Goal: Task Accomplishment & Management: Complete application form

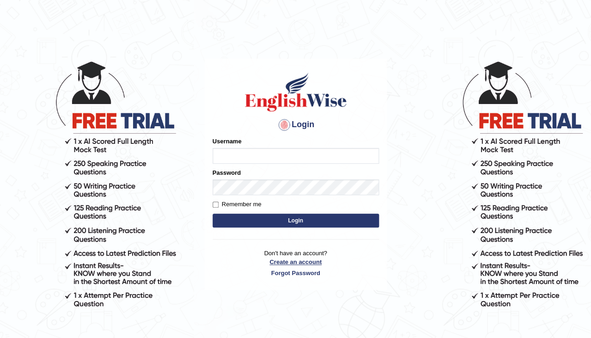
click at [285, 260] on link "Create an account" at bounding box center [296, 261] width 166 height 9
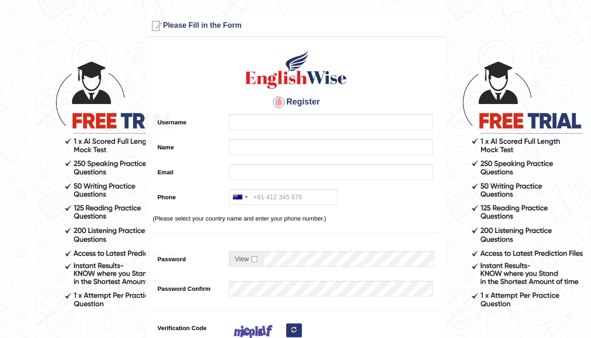
click at [242, 121] on input "Username" at bounding box center [331, 122] width 204 height 16
type input "0406027575"
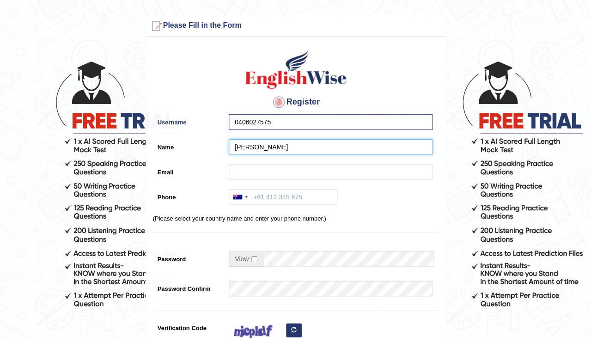
type input "Reeta Rani"
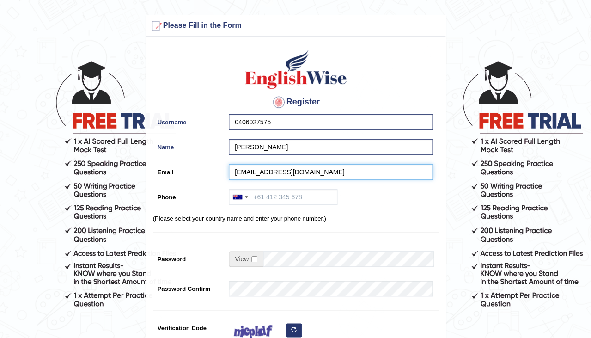
type input "reetabonsrey26@gmail.com"
click at [292, 129] on div "0406027575" at bounding box center [328, 124] width 208 height 20
click at [289, 125] on input "0406027575" at bounding box center [331, 122] width 204 height 16
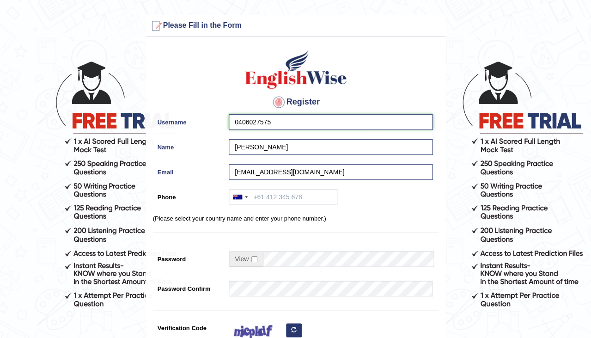
click at [289, 125] on input "0406027575" at bounding box center [331, 122] width 204 height 16
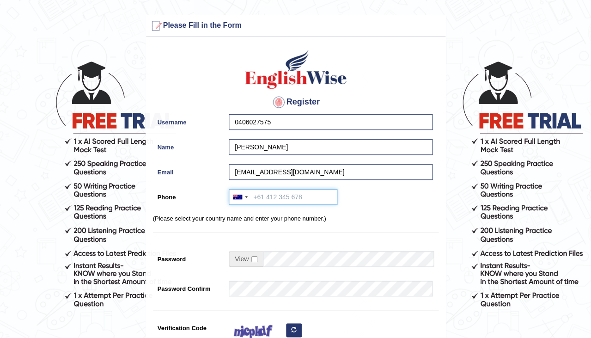
paste input "0406027575"
type input "0406027575"
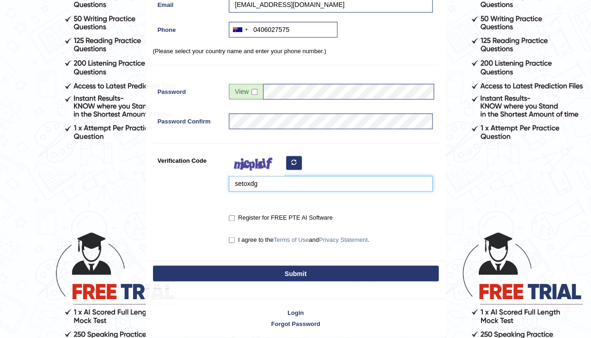
scroll to position [176, 0]
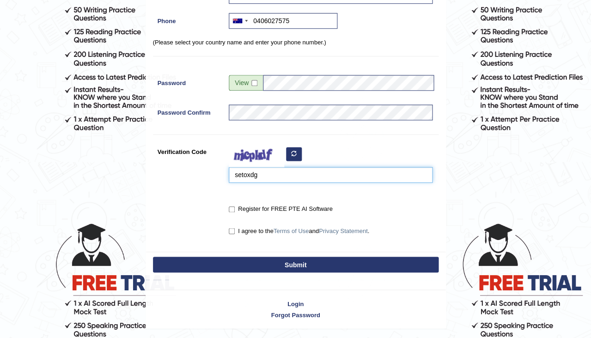
type input "setoxdg"
click at [232, 206] on input "Register for FREE PTE AI Software" at bounding box center [232, 209] width 6 height 6
checkbox input "true"
click at [233, 228] on input "I agree to the Terms of Use and Privacy Statement ." at bounding box center [232, 231] width 6 height 6
checkbox input "true"
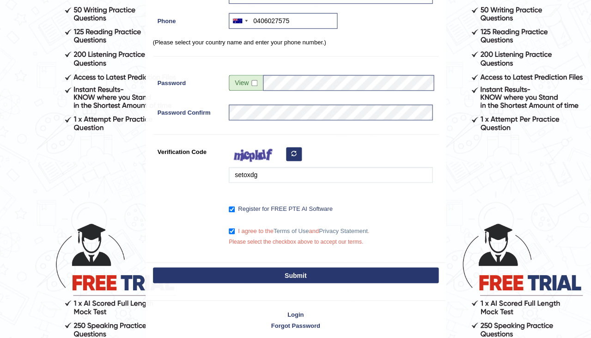
click at [307, 271] on button "Submit" at bounding box center [296, 275] width 286 height 16
type input "+61406027575"
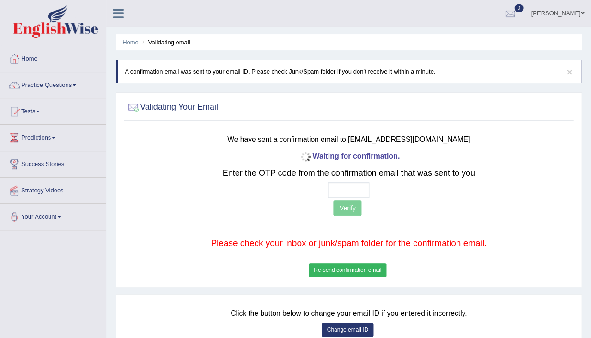
click at [334, 189] on input "text" at bounding box center [349, 190] width 42 height 16
type input "4 2 5 2"
click at [346, 207] on button "Verify" at bounding box center [347, 208] width 28 height 16
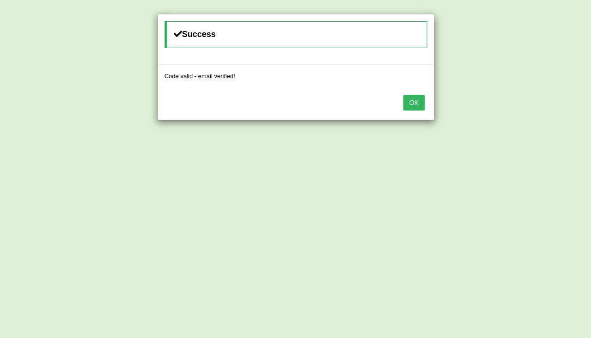
click at [416, 96] on button "OK" at bounding box center [413, 103] width 21 height 16
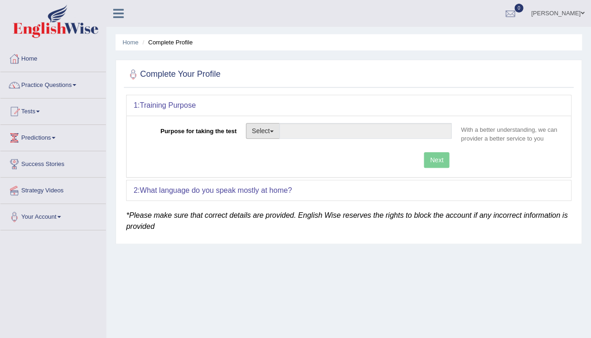
click at [267, 126] on button "Select" at bounding box center [263, 131] width 34 height 16
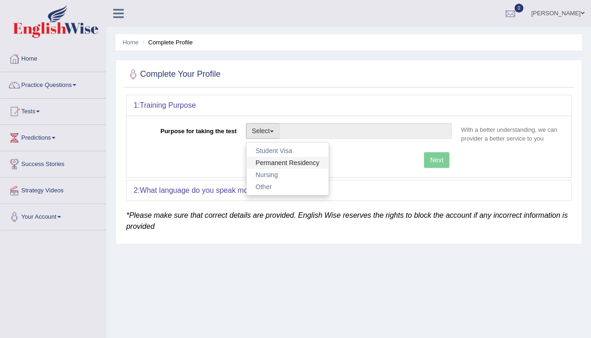
click at [273, 163] on link "Permanent Residency" at bounding box center [287, 163] width 82 height 12
type input "Permanent Residency"
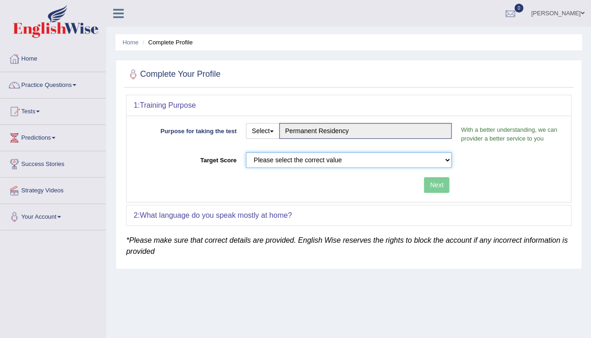
select select "58"
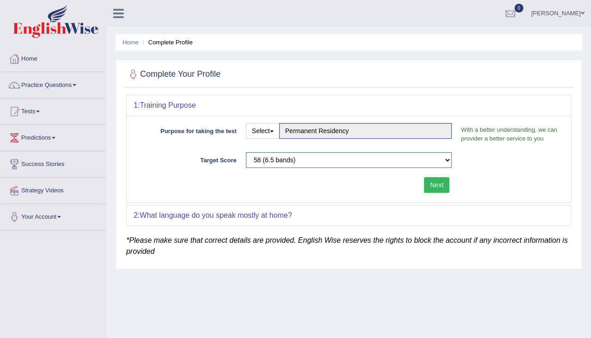
click at [431, 186] on button "Next" at bounding box center [436, 185] width 25 height 16
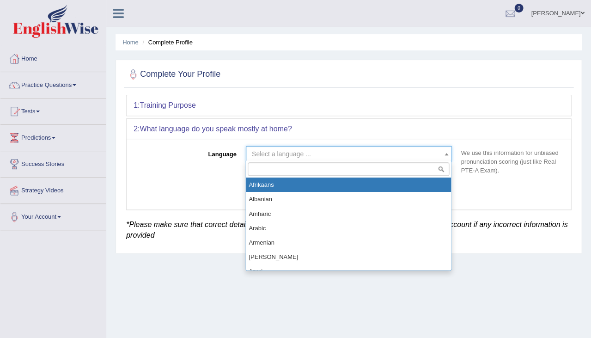
click at [287, 150] on span "Select a language ..." at bounding box center [281, 153] width 59 height 7
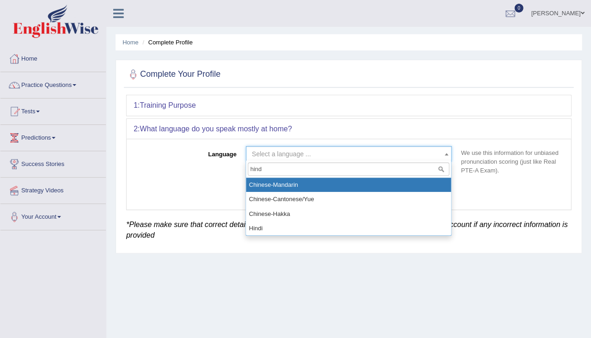
type input "hindi"
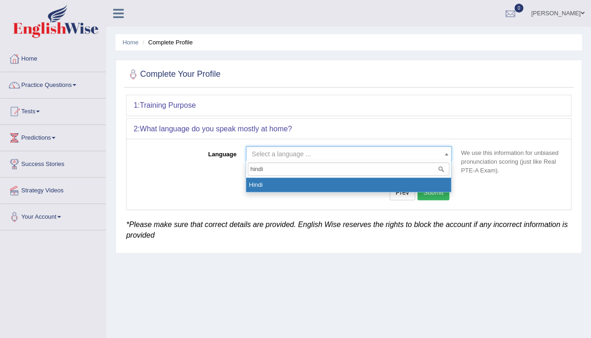
select select "Hindi"
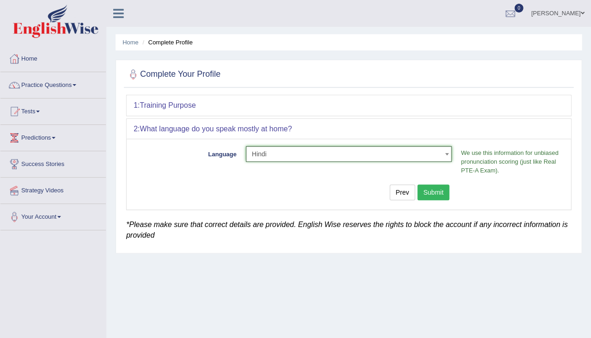
click at [438, 192] on button "Submit" at bounding box center [433, 192] width 32 height 16
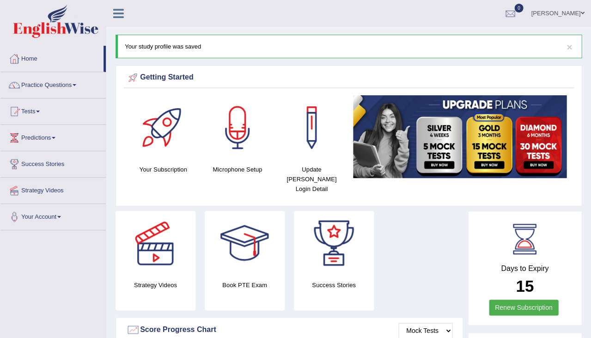
click at [32, 58] on link "Home" at bounding box center [51, 57] width 103 height 23
